Goal: Information Seeking & Learning: Find contact information

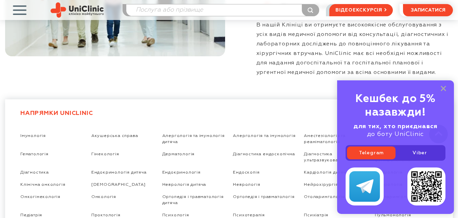
scroll to position [1073, 0]
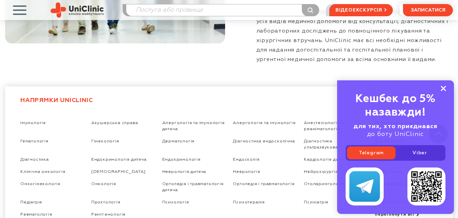
click at [445, 88] on rect at bounding box center [443, 88] width 5 height 5
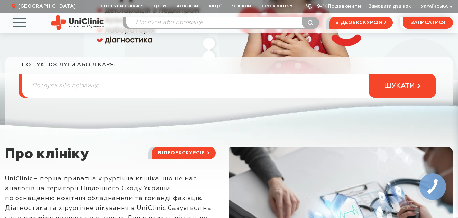
scroll to position [0, 0]
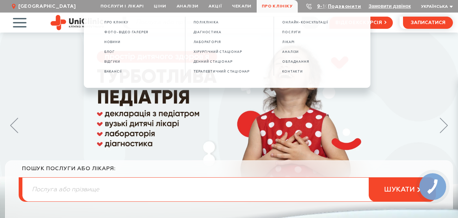
click at [278, 6] on span "Про клініку" at bounding box center [277, 6] width 41 height 13
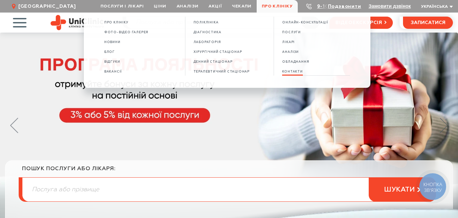
click at [291, 71] on span "КОНТАКТИ" at bounding box center [292, 72] width 20 height 4
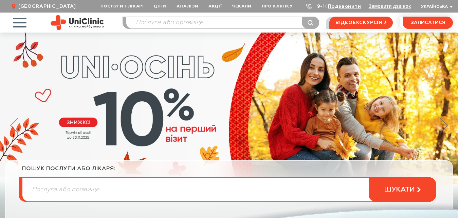
click at [318, 6] on link "9-103" at bounding box center [324, 6] width 15 height 5
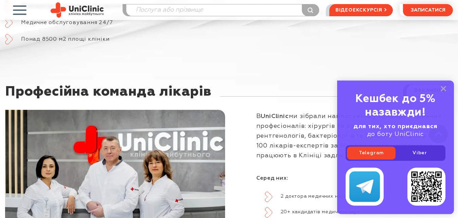
scroll to position [415, 0]
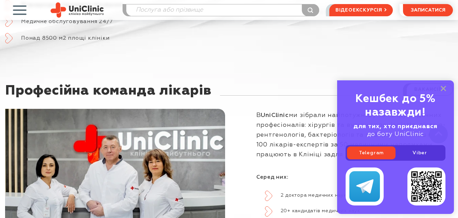
click at [444, 84] on div "Кешбек до 5% назавжди! для тих, хто приєднався до боту UniClinic Telegram Viber" at bounding box center [395, 147] width 117 height 134
click at [445, 87] on rect at bounding box center [443, 88] width 5 height 5
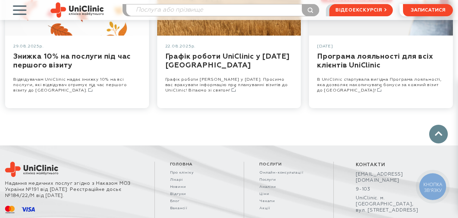
scroll to position [3948, 0]
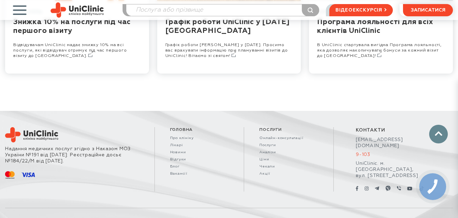
click at [361, 152] on link "9-103" at bounding box center [393, 155] width 75 height 6
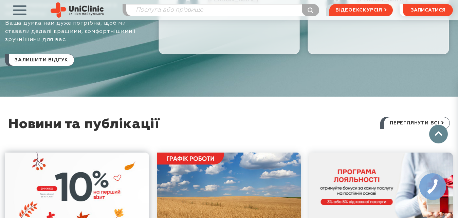
scroll to position [3815, 0]
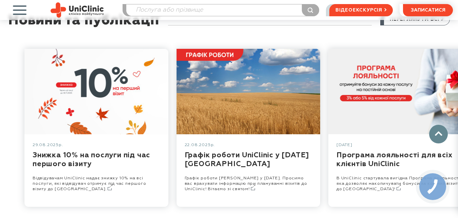
drag, startPoint x: 44, startPoint y: 176, endPoint x: 68, endPoint y: 176, distance: 23.4
click at [68, 176] on div "[DATE] Знижка 10% на послуги під час першого візиту Відвідувачам UniClinic нада…" at bounding box center [229, 128] width 458 height 179
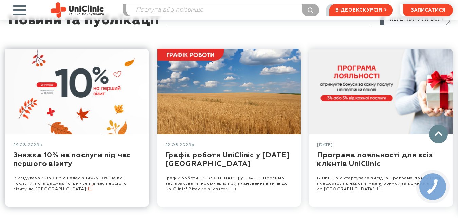
click at [79, 160] on link at bounding box center [77, 170] width 144 height 73
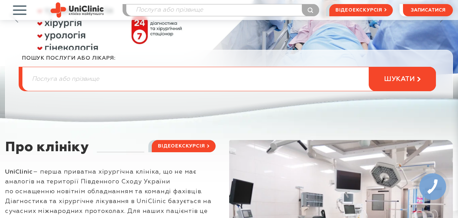
scroll to position [0, 0]
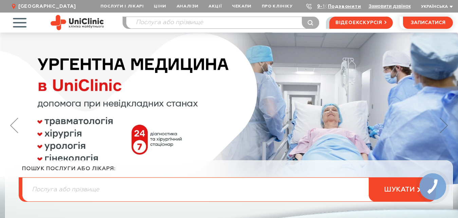
click at [26, 7] on span "[GEOGRAPHIC_DATA]" at bounding box center [47, 6] width 58 height 6
click at [18, 21] on span "button" at bounding box center [19, 22] width 28 height 28
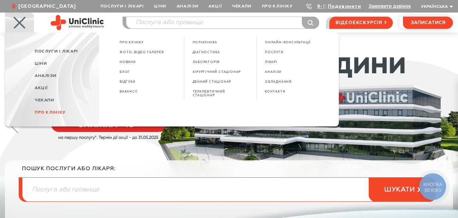
click at [50, 111] on span "Про клініку" at bounding box center [50, 112] width 31 height 4
click at [281, 91] on span "КОНТАКТИ" at bounding box center [275, 92] width 20 height 4
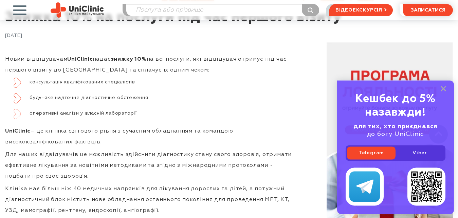
scroll to position [312, 0]
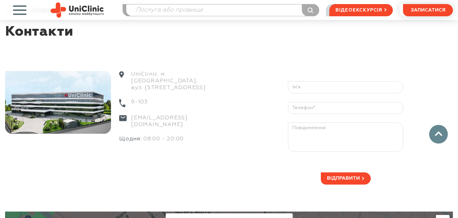
scroll to position [35, 0]
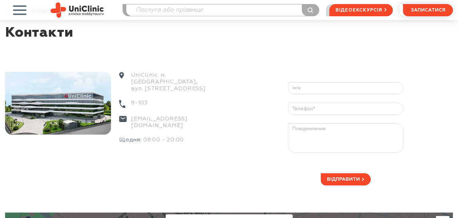
drag, startPoint x: 157, startPoint y: 75, endPoint x: 130, endPoint y: 75, distance: 26.5
click at [130, 75] on div "UniClinic. м. Запоріжжя, вул. Покровська, 8" at bounding box center [169, 86] width 100 height 28
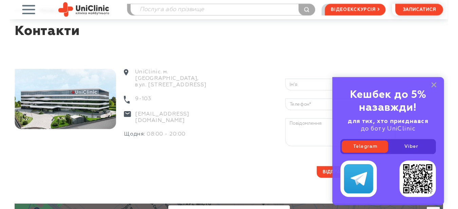
scroll to position [30, 0]
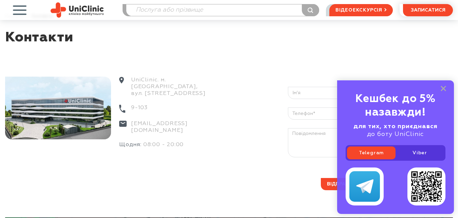
click at [204, 181] on div "UniClinic. м. Запоріжжя, вул. Покровська, 8 9-103 info@uniclinic.ua Щодня: 08:0…" at bounding box center [102, 121] width 233 height 137
